Goal: Task Accomplishment & Management: Manage account settings

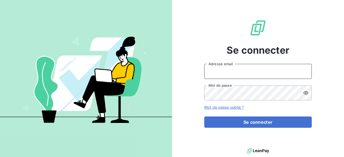
type input "[PERSON_NAME][EMAIL_ADDRESS][DOMAIN_NAME]"
click at [221, 70] on input "[PERSON_NAME][EMAIL_ADDRESS][DOMAIN_NAME]" at bounding box center [257, 71] width 107 height 15
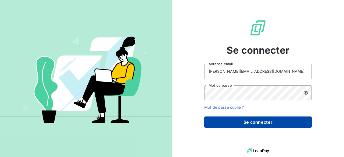
click at [221, 121] on button "Se connecter" at bounding box center [257, 122] width 107 height 11
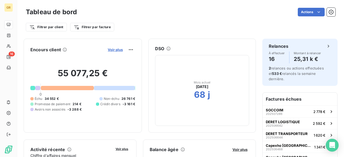
click at [108, 48] on span "Voir plus" at bounding box center [115, 50] width 15 height 4
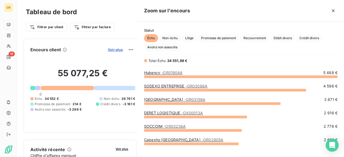
scroll to position [77, 202]
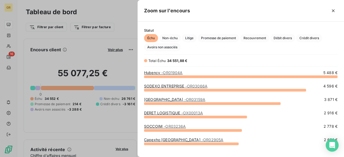
click at [115, 23] on div at bounding box center [172, 78] width 344 height 157
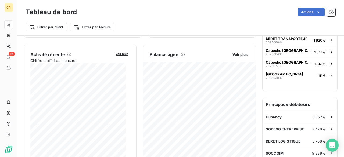
scroll to position [107, 0]
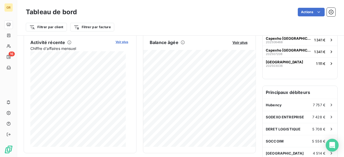
click at [115, 42] on span "Voir plus" at bounding box center [121, 42] width 13 height 4
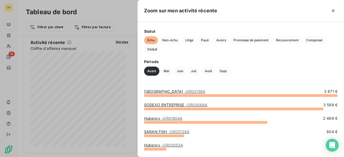
scroll to position [65, 0]
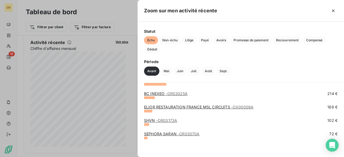
click at [123, 16] on div at bounding box center [172, 78] width 344 height 157
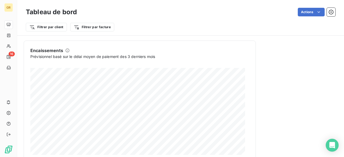
scroll to position [366, 0]
